Goal: Task Accomplishment & Management: Manage account settings

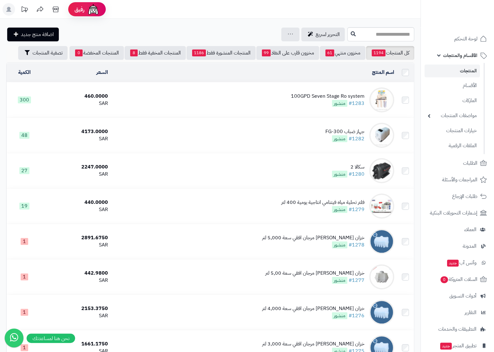
click at [161, 28] on div "التحرير لسريع جرد مخزون المنتجات جرد مخزون الخيارات فقط تعديل أسعار المنتجات ال…" at bounding box center [176, 35] width 340 height 14
click at [468, 40] on span "لوحة التحكم" at bounding box center [466, 38] width 23 height 9
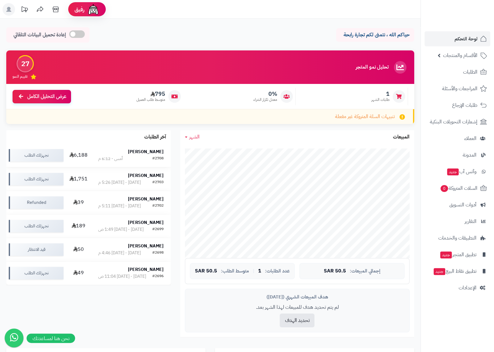
click at [155, 157] on div "#2708" at bounding box center [157, 159] width 11 height 6
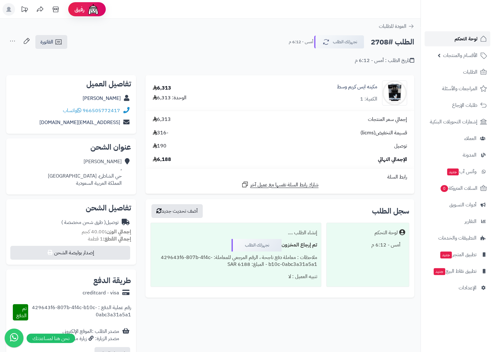
click at [463, 38] on span "لوحة التحكم" at bounding box center [466, 38] width 23 height 9
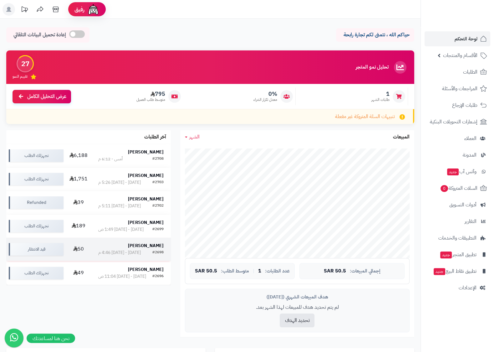
click at [146, 249] on strong "[PERSON_NAME]" at bounding box center [146, 245] width 36 height 7
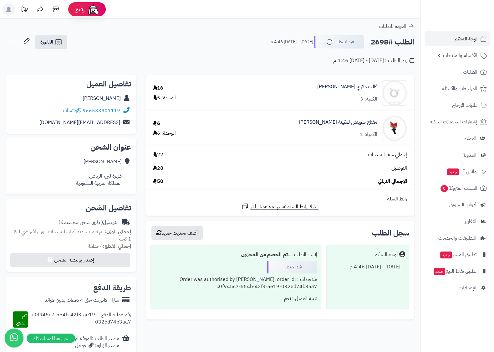
scroll to position [33, 0]
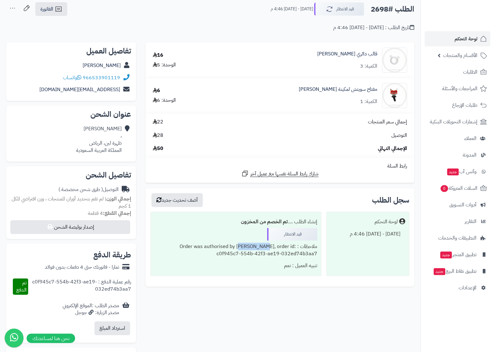
drag, startPoint x: 259, startPoint y: 245, endPoint x: 281, endPoint y: 249, distance: 22.8
click at [281, 249] on div "ملاحظات : Order was authorised by Tamara, order id: c0f945c7-554b-42f3-ae19-032…" at bounding box center [236, 249] width 163 height 19
click at [250, 287] on div "سجل الطلب أضف تحديث جديد لوحة التحكم الجمعة - ٨ أغسطس ٢٠٢٥ - 4:46 م إنشاء الطلب…" at bounding box center [280, 239] width 278 height 103
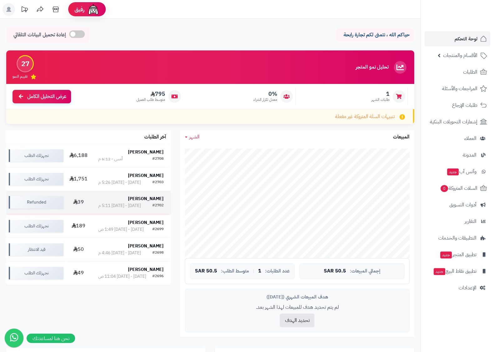
click at [150, 199] on strong "Walid Haikal" at bounding box center [146, 198] width 36 height 7
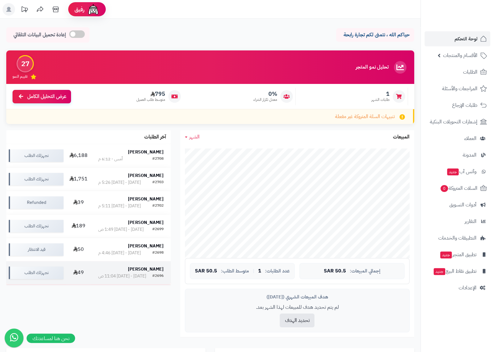
click at [154, 272] on strong "[PERSON_NAME]" at bounding box center [146, 269] width 36 height 7
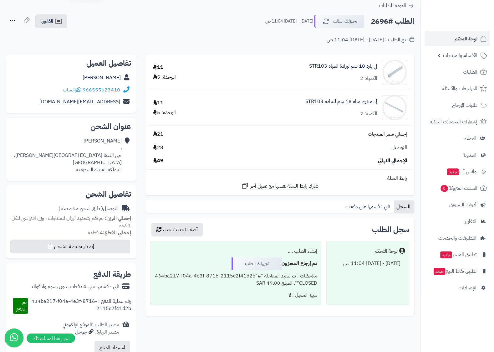
scroll to position [33, 0]
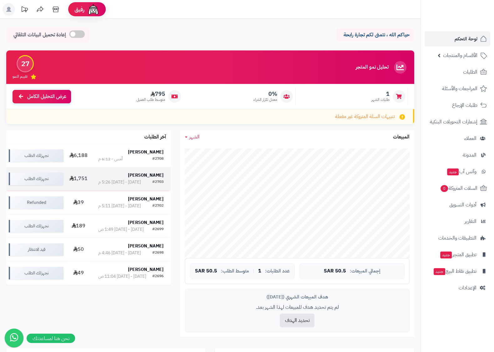
click at [159, 172] on td "[PERSON_NAME] #2703 [DATE] - [DATE] 5:26 م" at bounding box center [131, 178] width 80 height 23
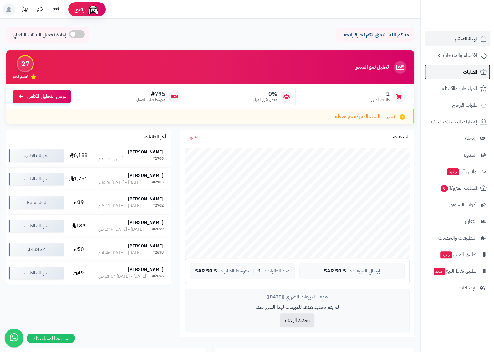
click at [466, 73] on span "الطلبات" at bounding box center [470, 72] width 14 height 9
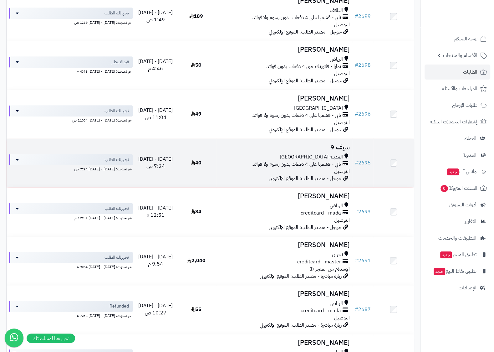
scroll to position [263, 0]
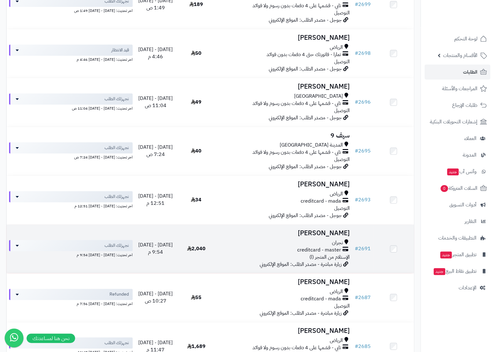
click at [327, 237] on h3 "سامي اليامي" at bounding box center [284, 233] width 131 height 7
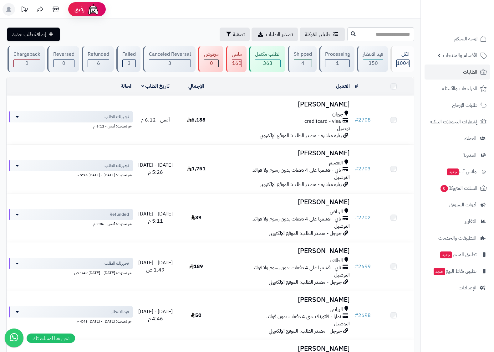
scroll to position [263, 0]
